Goal: Task Accomplishment & Management: Use online tool/utility

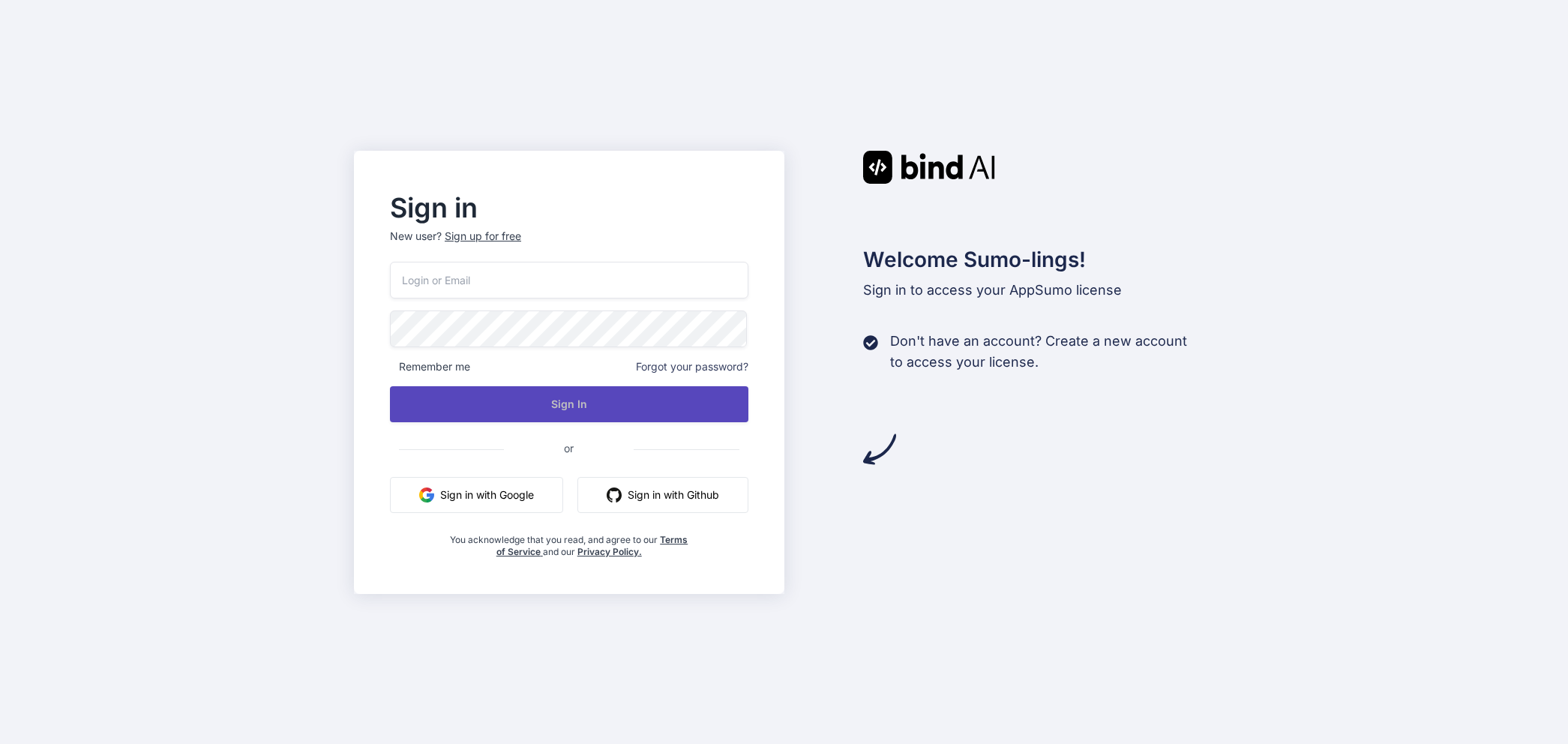
type input "[EMAIL_ADDRESS][DOMAIN_NAME]"
click at [452, 404] on button "Sign In" at bounding box center [570, 404] width 359 height 36
click at [453, 402] on button "Sign In" at bounding box center [570, 404] width 359 height 36
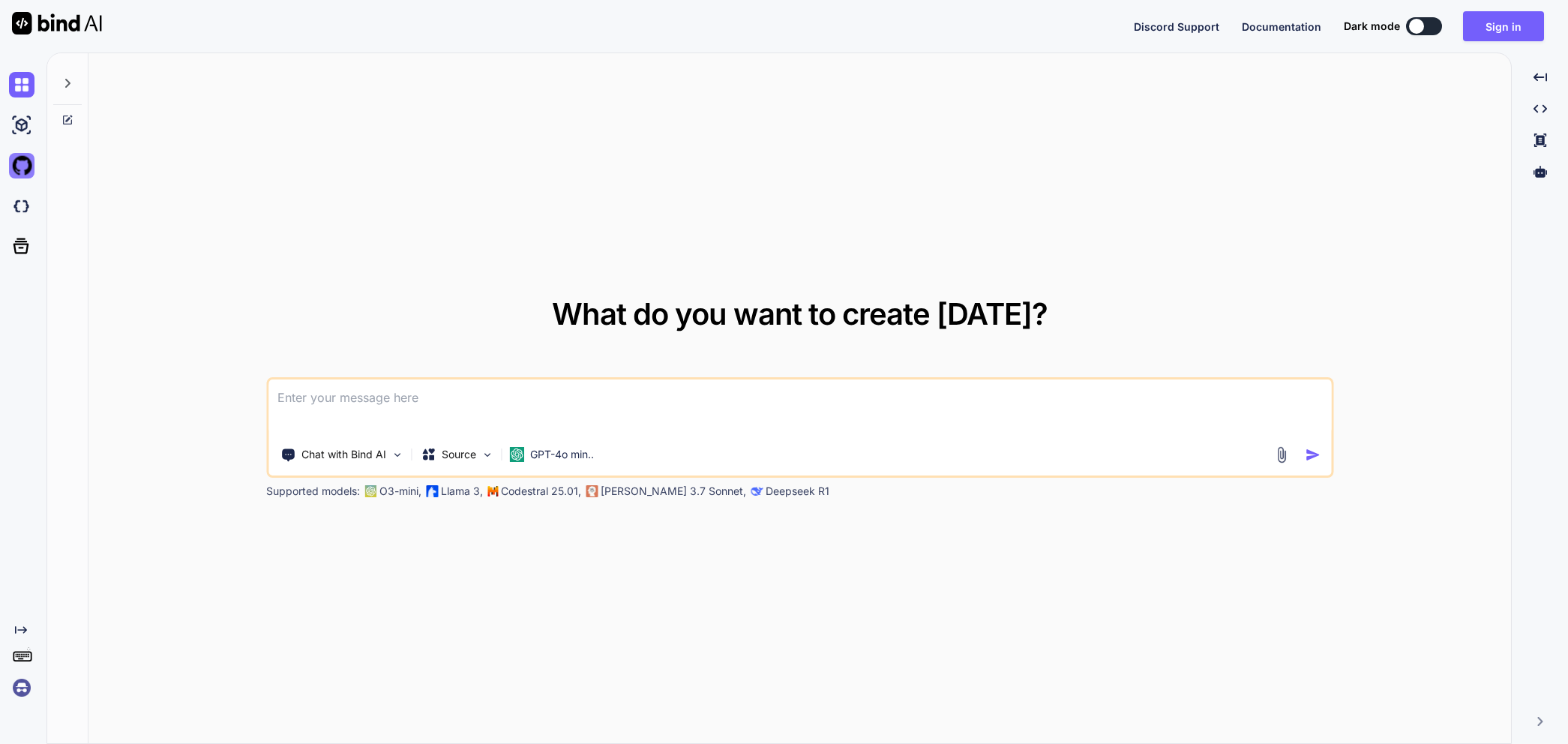
click at [20, 166] on img at bounding box center [21, 166] width 25 height 25
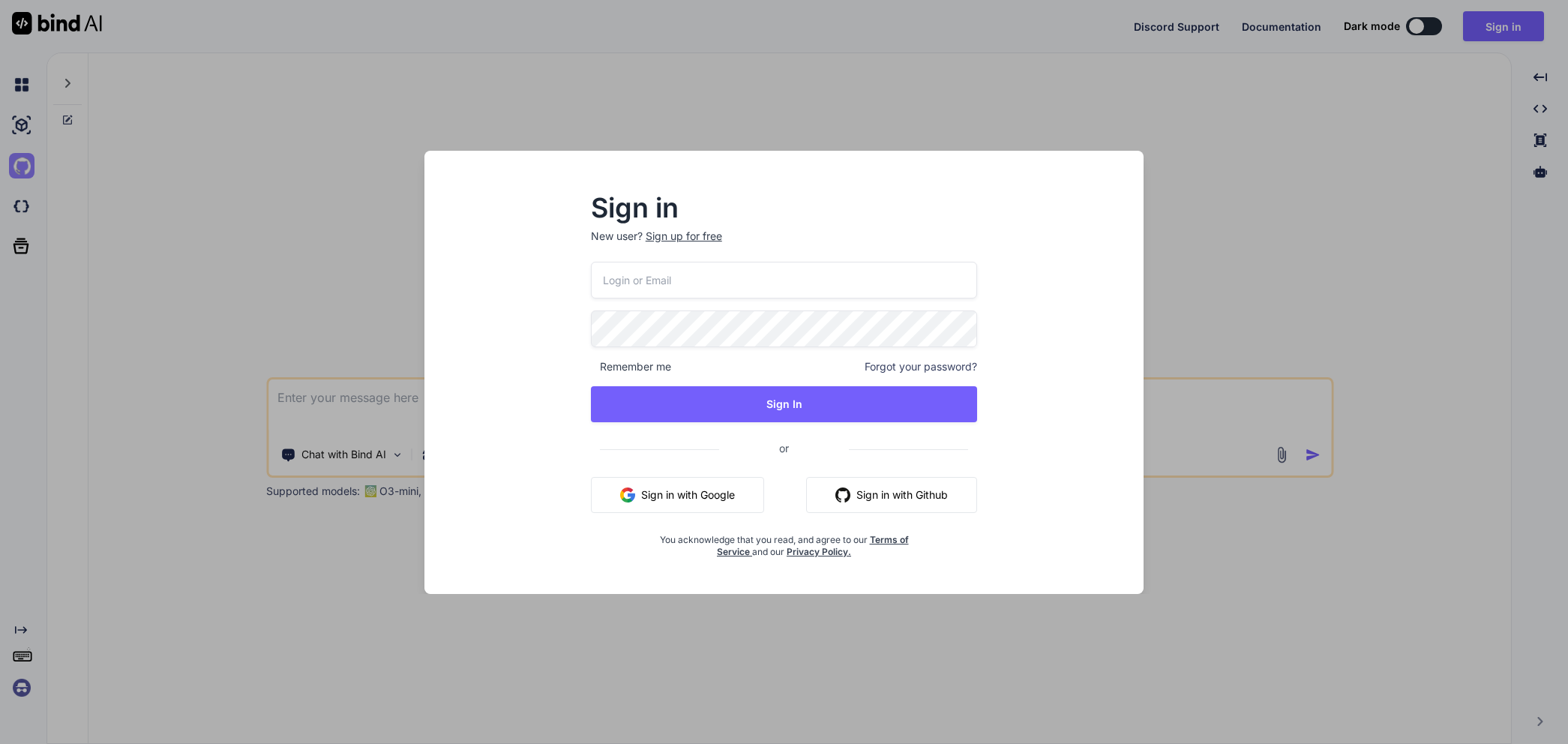
type input "[EMAIL_ADDRESS][DOMAIN_NAME]"
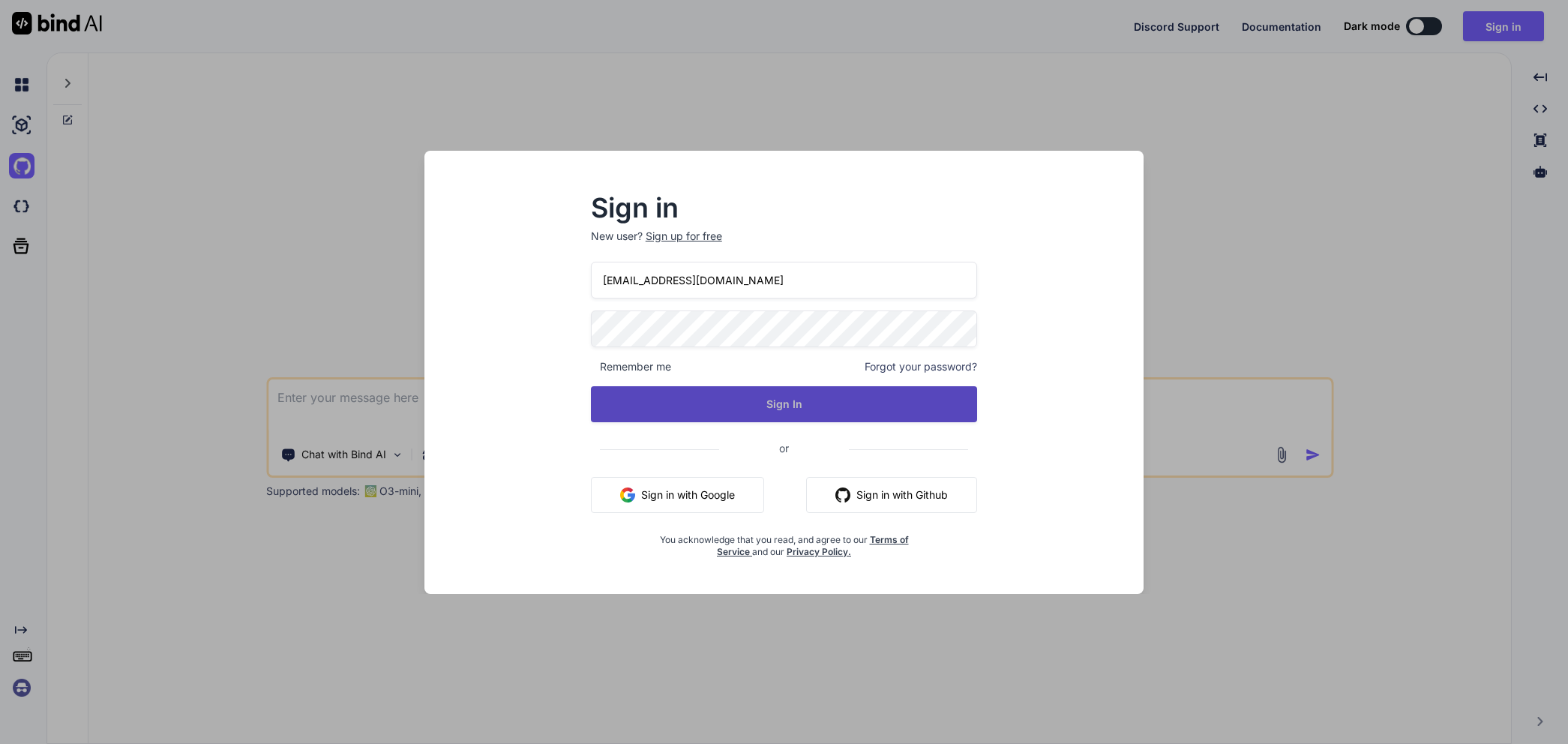
click at [608, 395] on button "Sign In" at bounding box center [784, 404] width 387 height 36
click at [724, 400] on button "Sign In" at bounding box center [784, 404] width 387 height 36
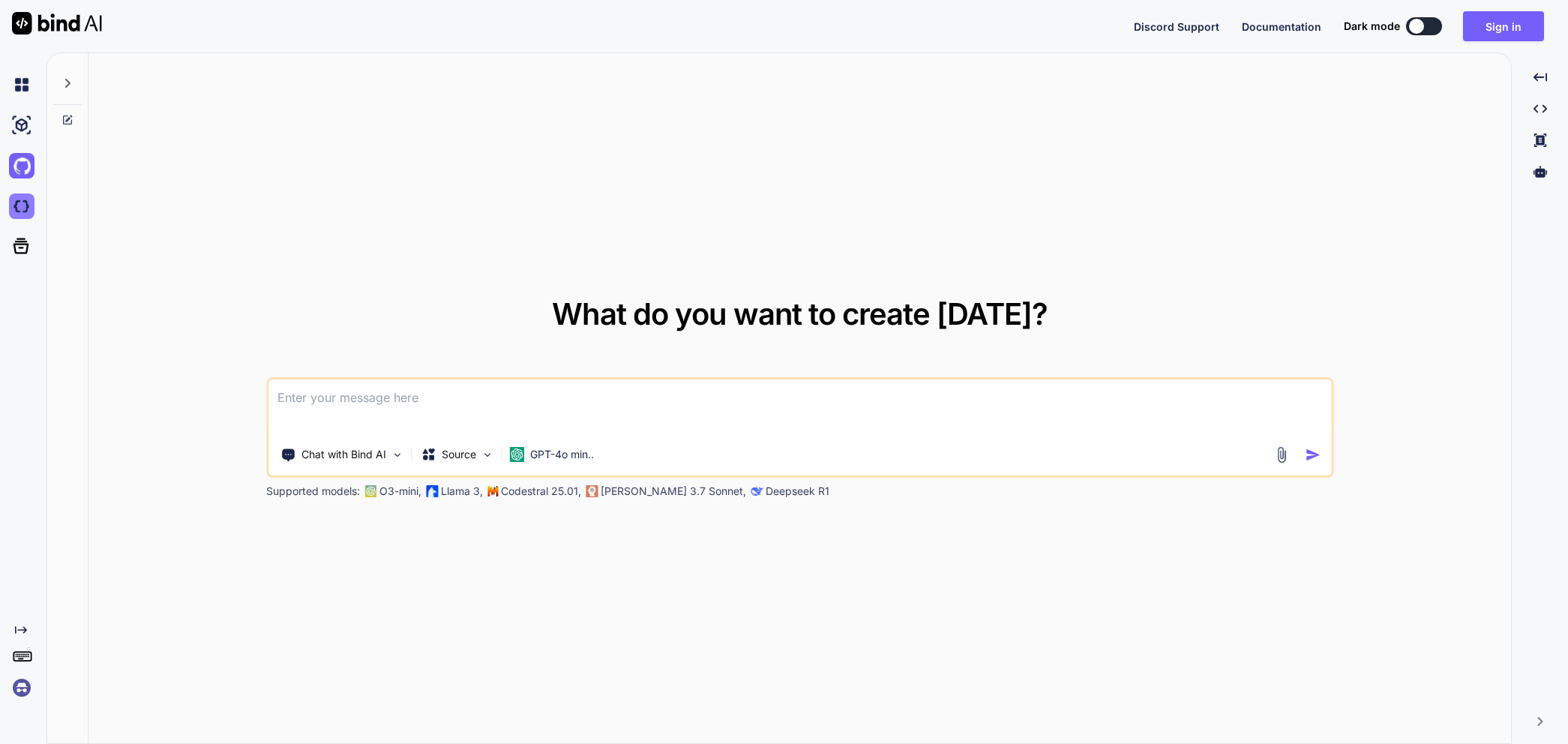
click at [17, 206] on img at bounding box center [21, 206] width 25 height 25
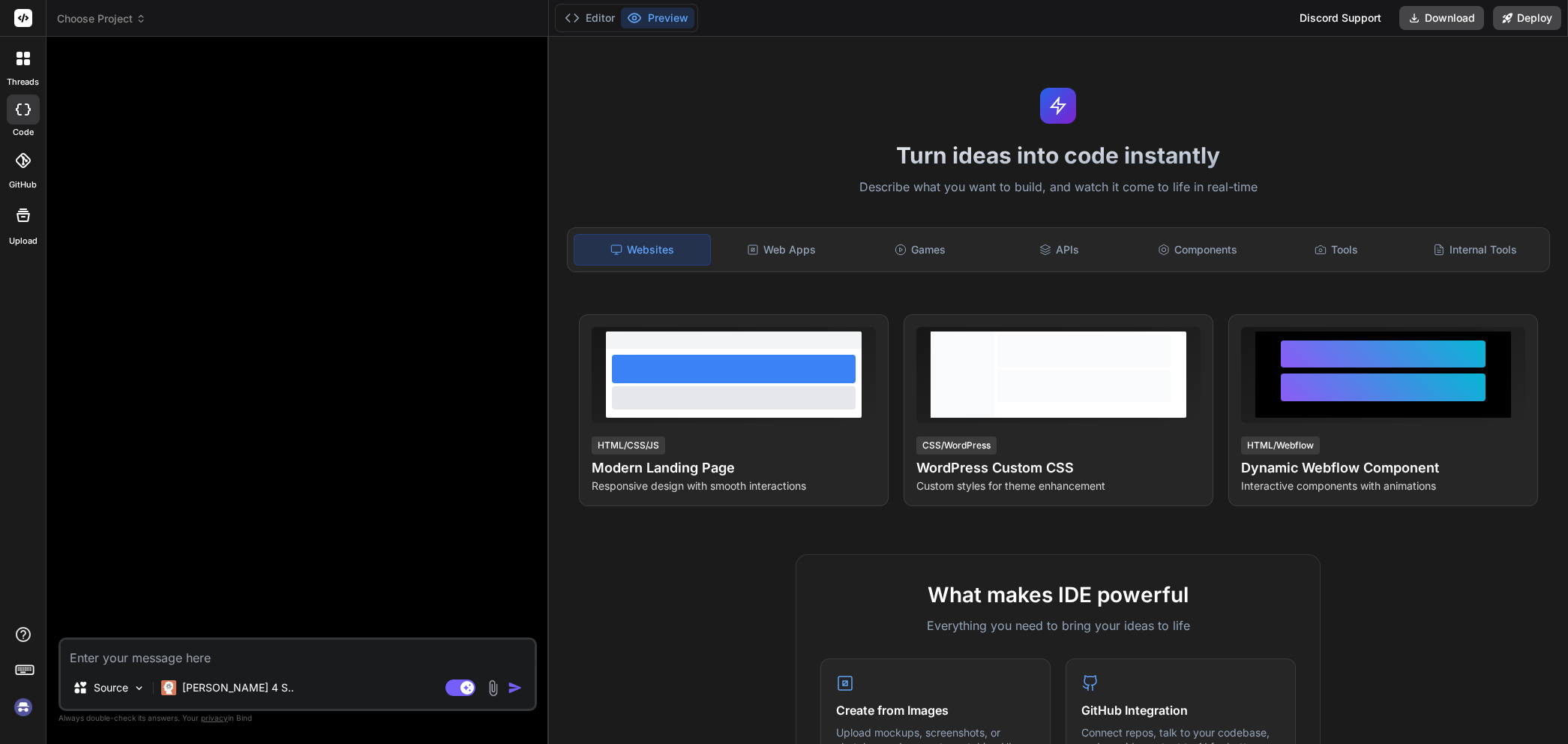
type textarea "x"
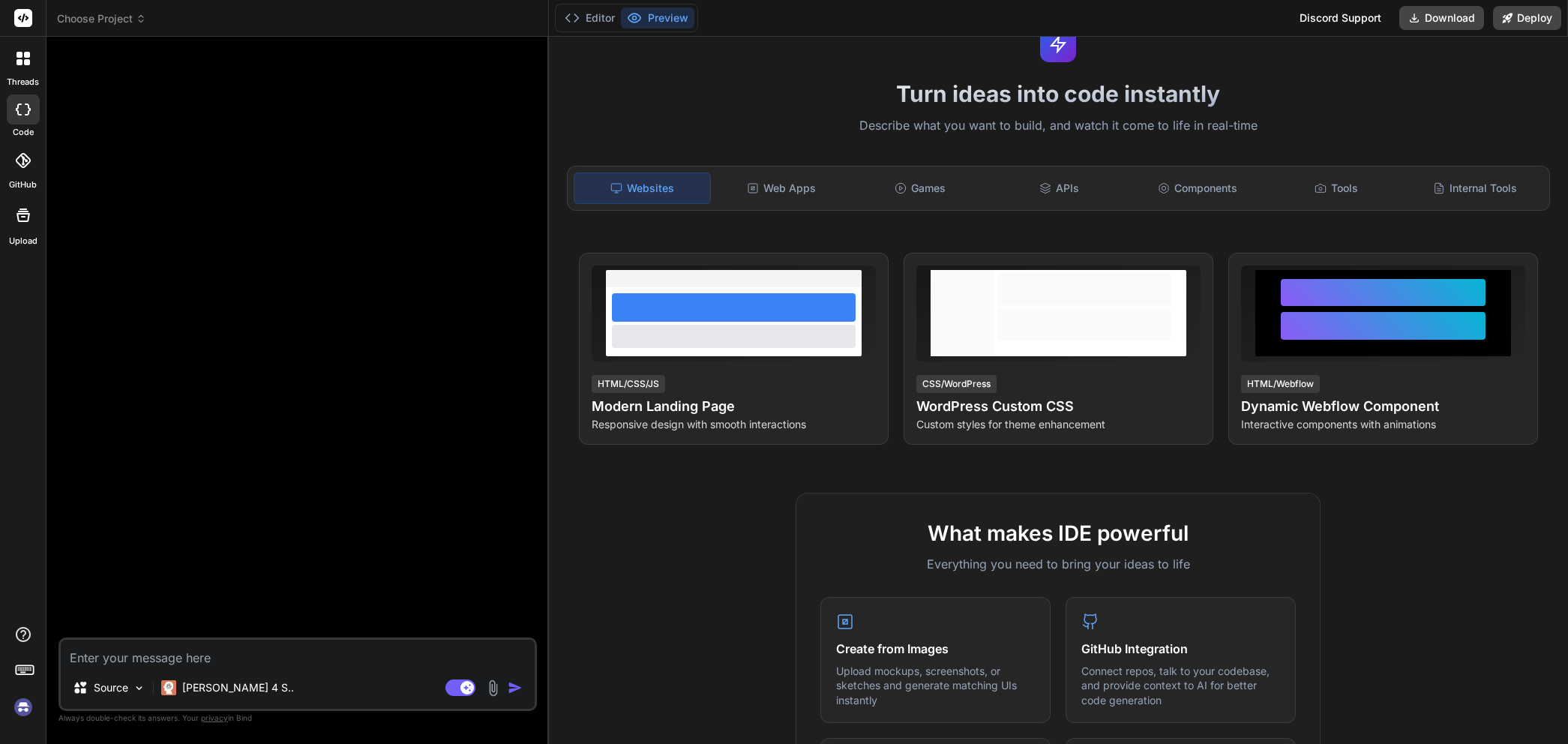
scroll to position [66, 0]
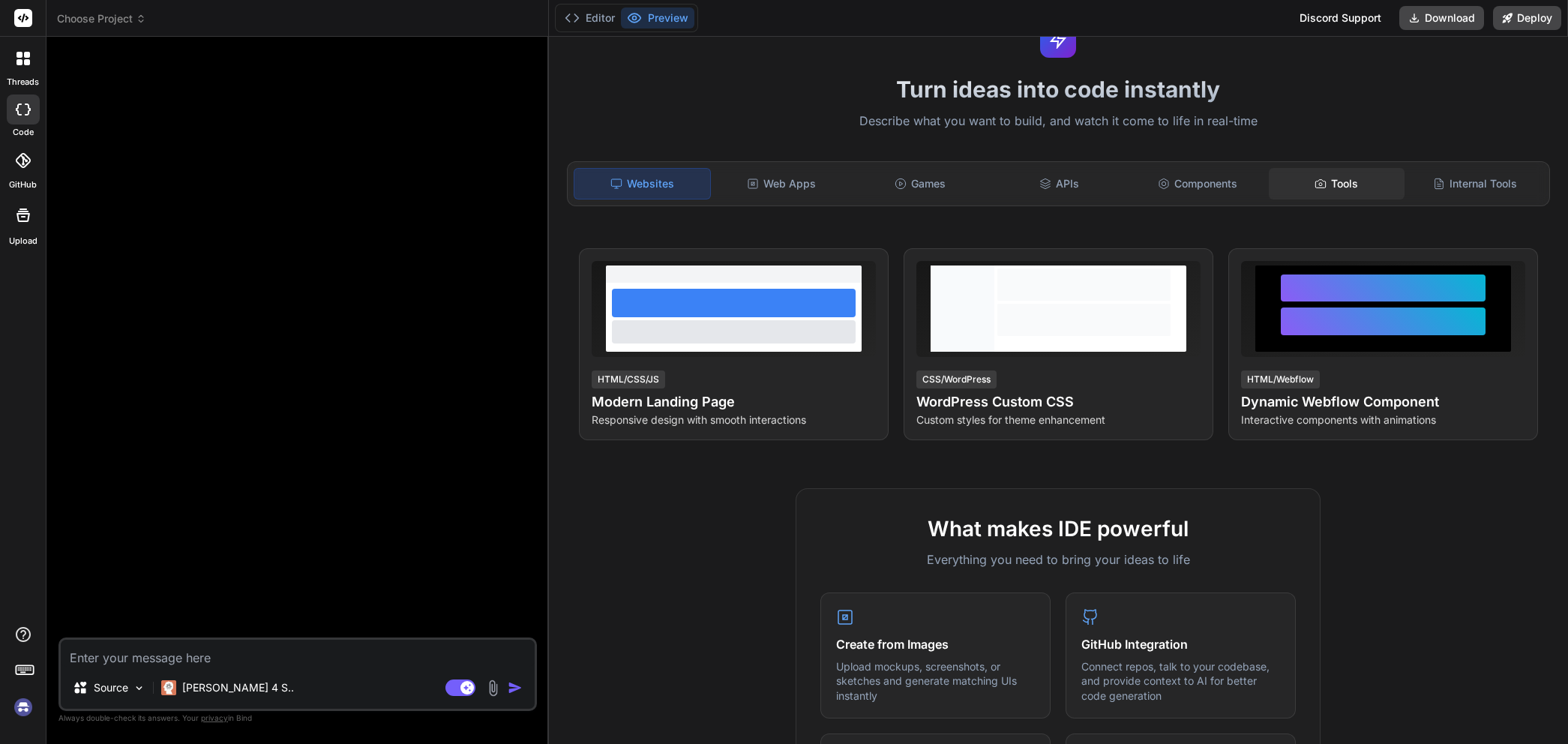
click at [1295, 189] on div "Tools" at bounding box center [1337, 184] width 136 height 32
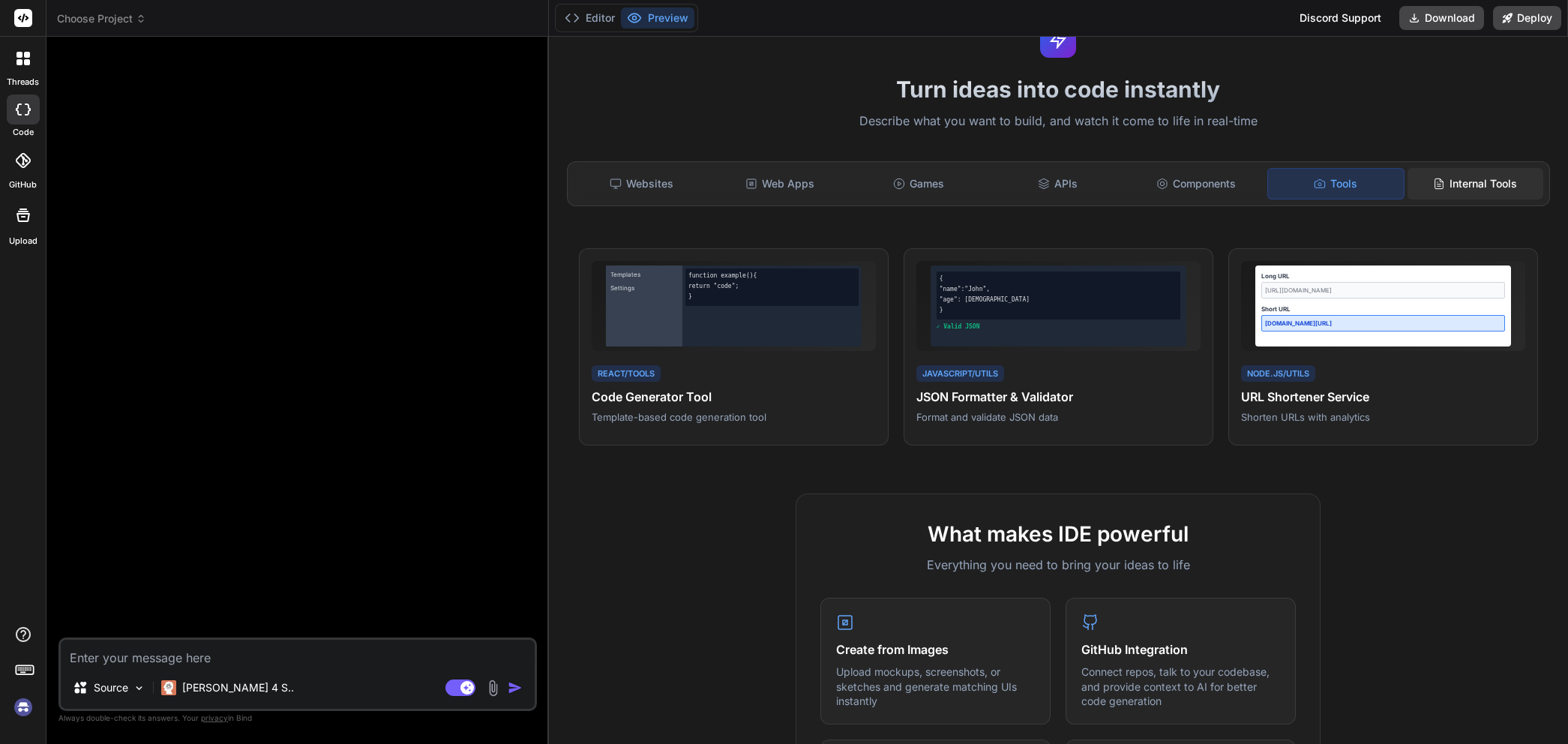
click at [1445, 182] on div "Internal Tools" at bounding box center [1476, 184] width 136 height 32
